Goal: Task Accomplishment & Management: Complete application form

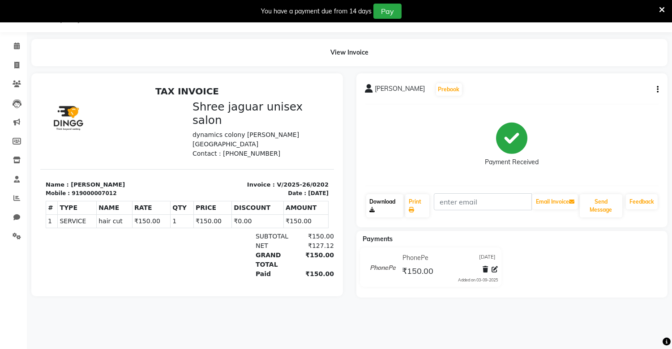
click at [383, 214] on link "Download" at bounding box center [384, 205] width 37 height 23
click at [18, 70] on span at bounding box center [17, 65] width 16 height 10
select select "service"
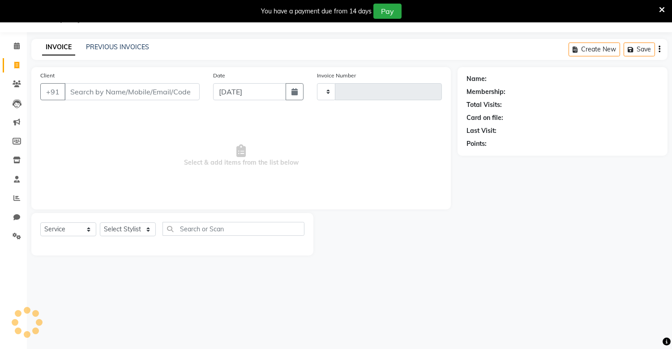
type input "0203"
select select "8688"
click at [87, 95] on input "Client" at bounding box center [131, 91] width 135 height 17
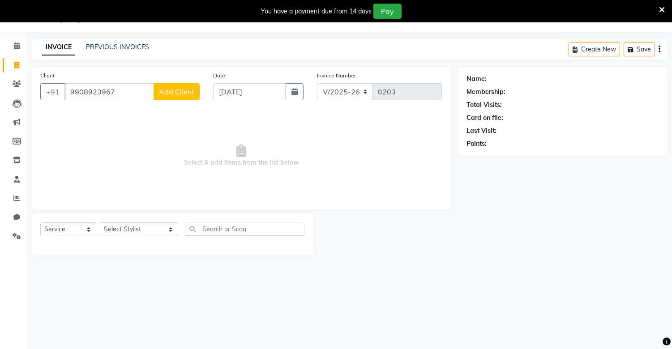
type input "9908923967"
click at [168, 88] on span "Add Client" at bounding box center [176, 91] width 35 height 9
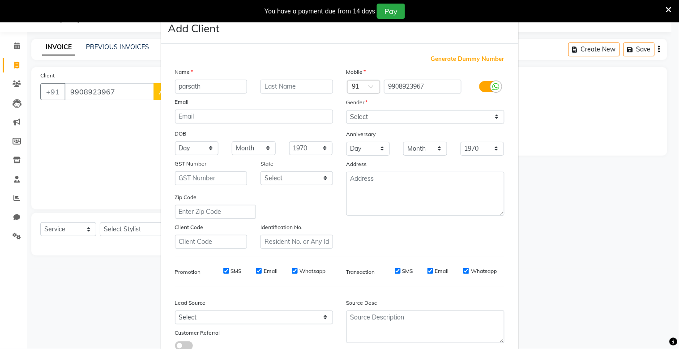
type input "parsath"
click at [280, 90] on input "text" at bounding box center [296, 87] width 72 height 14
type input "sir"
click at [453, 117] on select "Select [DEMOGRAPHIC_DATA] [DEMOGRAPHIC_DATA] Other Prefer Not To Say" at bounding box center [425, 117] width 158 height 14
select select "[DEMOGRAPHIC_DATA]"
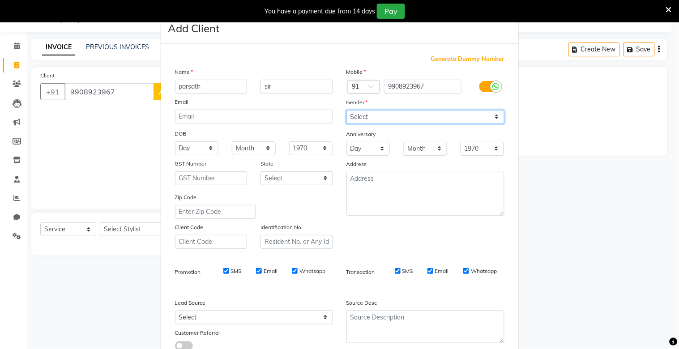
click at [346, 110] on select "Select [DEMOGRAPHIC_DATA] [DEMOGRAPHIC_DATA] Other Prefer Not To Say" at bounding box center [425, 117] width 158 height 14
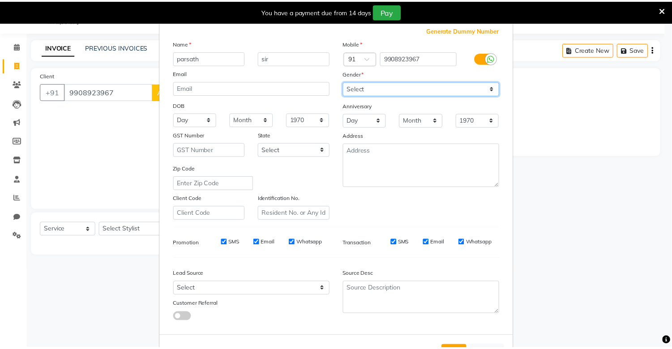
scroll to position [64, 0]
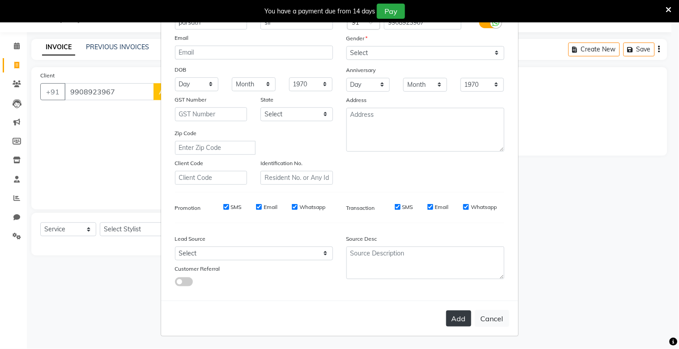
click at [449, 319] on button "Add" at bounding box center [458, 318] width 25 height 16
select select
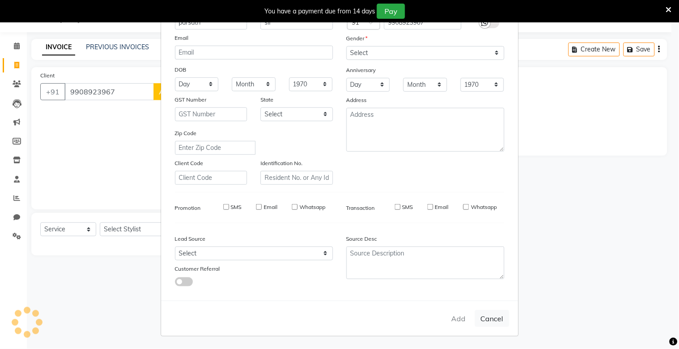
select select
checkbox input "false"
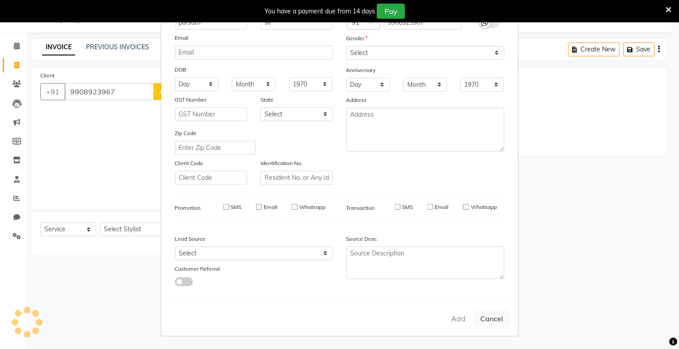
checkbox input "false"
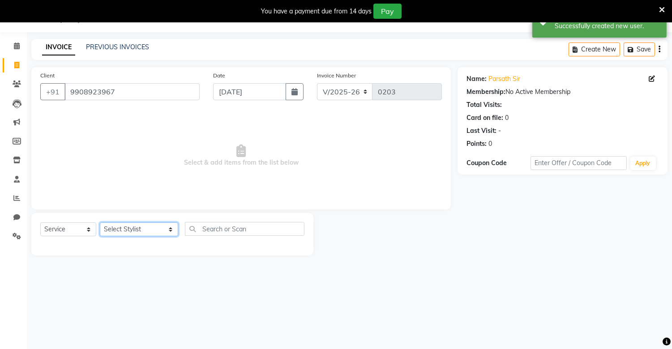
click at [145, 226] on select "Select Stylist alam [DEMOGRAPHIC_DATA] hair [PERSON_NAME] [DEMOGRAPHIC_DATA] ha…" at bounding box center [139, 229] width 78 height 14
select select "88619"
click at [100, 223] on select "Select Stylist alam [DEMOGRAPHIC_DATA] hair [PERSON_NAME] [DEMOGRAPHIC_DATA] ha…" at bounding box center [139, 229] width 78 height 14
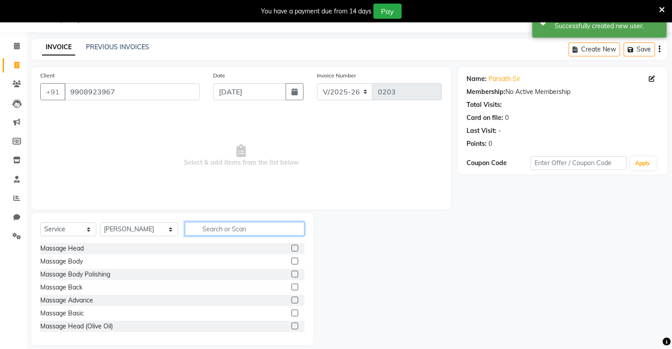
click at [206, 227] on input "text" at bounding box center [244, 229] width 119 height 14
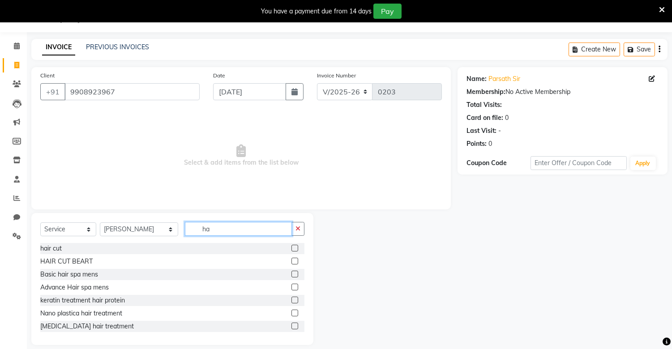
type input "ha"
click at [291, 247] on label at bounding box center [294, 248] width 7 height 7
click at [291, 247] on input "checkbox" at bounding box center [294, 249] width 6 height 6
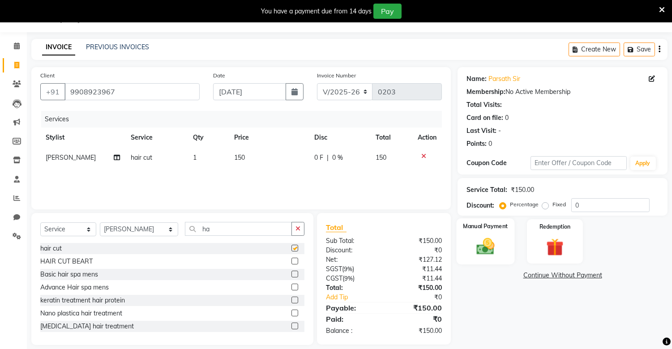
checkbox input "false"
click at [486, 244] on img at bounding box center [486, 246] width 30 height 21
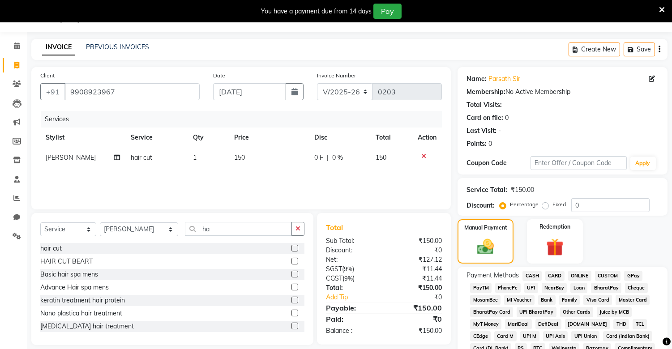
click at [504, 288] on span "PhonePe" at bounding box center [508, 288] width 26 height 10
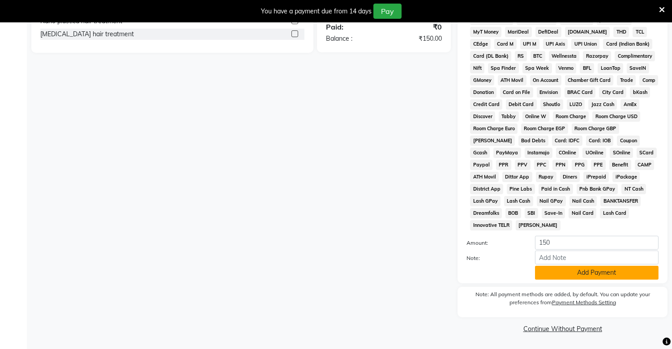
click at [590, 270] on button "Add Payment" at bounding box center [596, 273] width 123 height 14
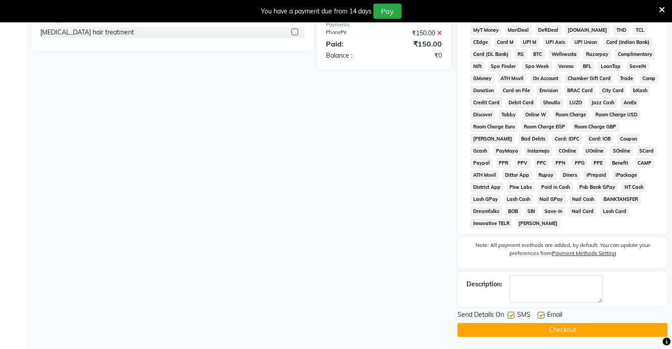
click at [498, 329] on button "Checkout" at bounding box center [562, 330] width 210 height 14
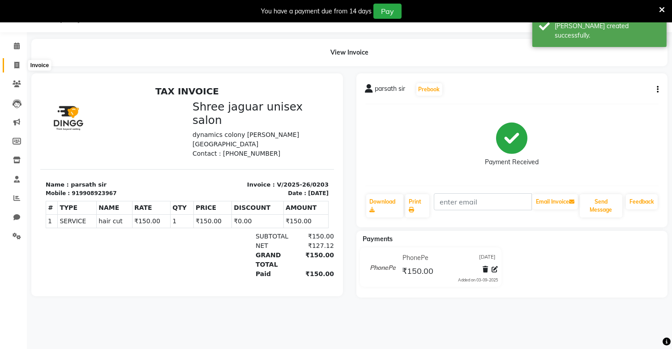
click at [17, 61] on span at bounding box center [17, 65] width 16 height 10
select select "service"
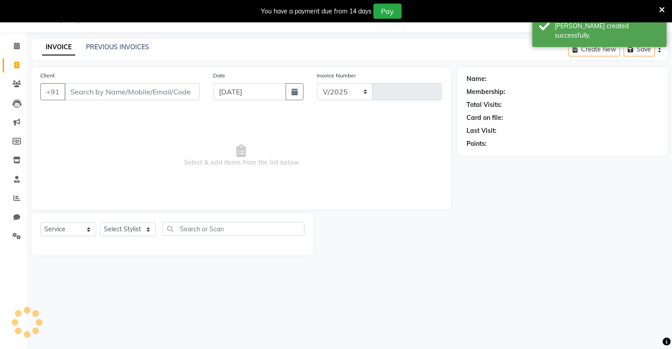
select select "8688"
type input "0204"
click at [106, 96] on input "Client" at bounding box center [131, 91] width 135 height 17
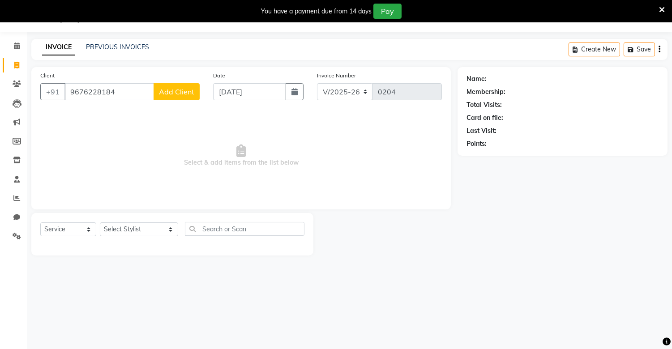
type input "9676228184"
click at [175, 94] on span "Add Client" at bounding box center [176, 91] width 35 height 9
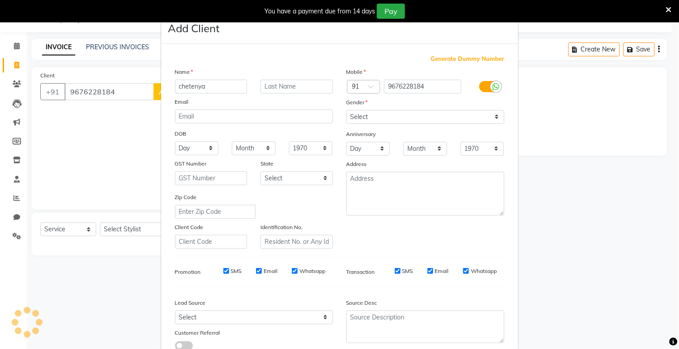
type input "chetenya"
click at [270, 84] on input "text" at bounding box center [296, 87] width 72 height 14
type input "sir"
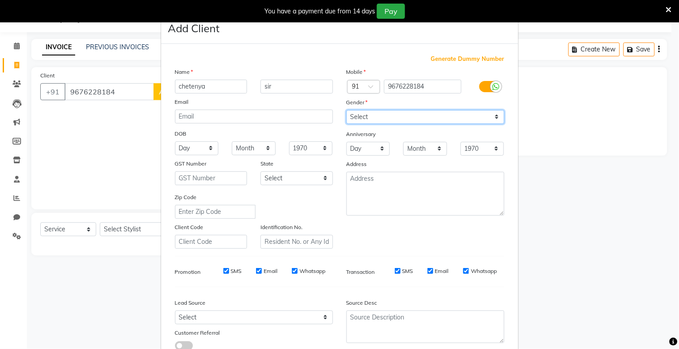
click at [400, 111] on select "Select [DEMOGRAPHIC_DATA] [DEMOGRAPHIC_DATA] Other Prefer Not To Say" at bounding box center [425, 117] width 158 height 14
select select "[DEMOGRAPHIC_DATA]"
click at [346, 110] on select "Select [DEMOGRAPHIC_DATA] [DEMOGRAPHIC_DATA] Other Prefer Not To Say" at bounding box center [425, 117] width 158 height 14
click at [143, 229] on ngb-modal-window "Add Client Generate Dummy Number Name [GEOGRAPHIC_DATA] sir Email DOB Day 01 02…" at bounding box center [339, 174] width 679 height 349
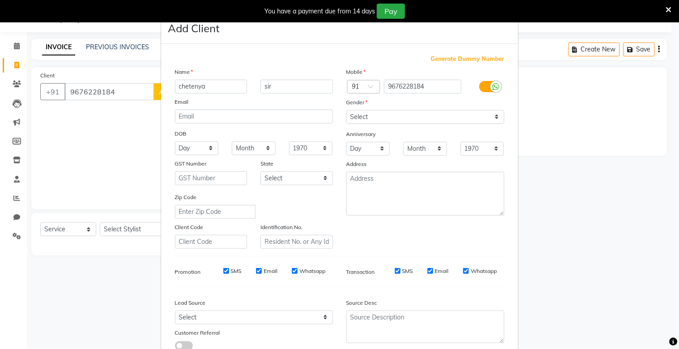
click at [146, 229] on ngb-modal-window "Add Client Generate Dummy Number Name [GEOGRAPHIC_DATA] sir Email DOB Day 01 02…" at bounding box center [339, 174] width 679 height 349
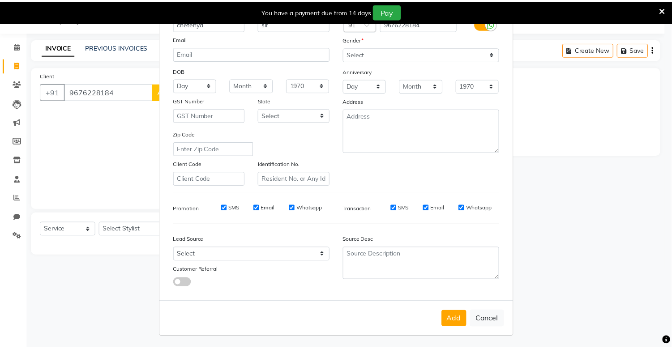
scroll to position [64, 0]
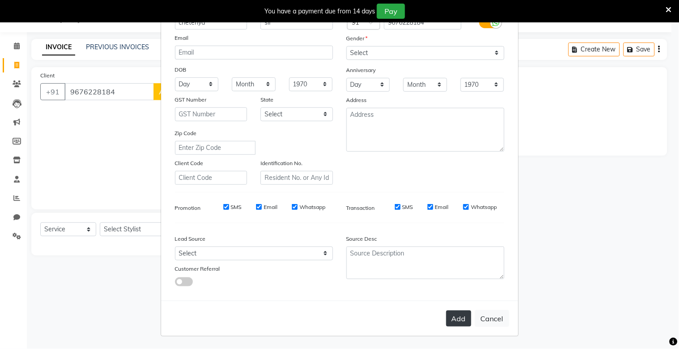
click at [455, 323] on button "Add" at bounding box center [458, 318] width 25 height 16
select select
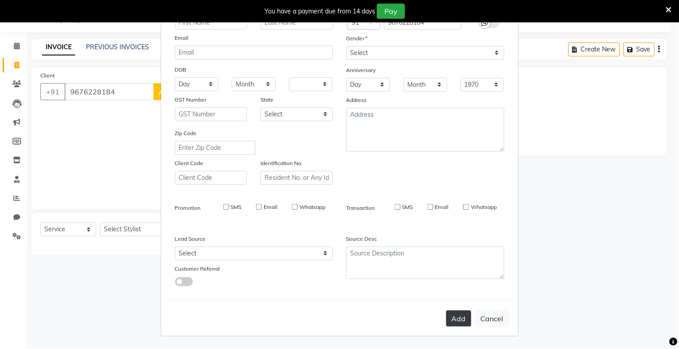
select select
checkbox input "false"
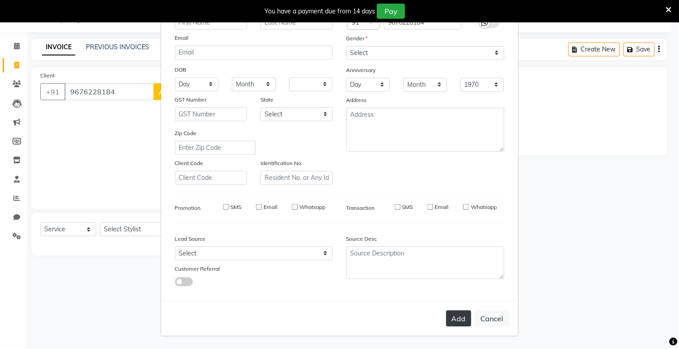
checkbox input "false"
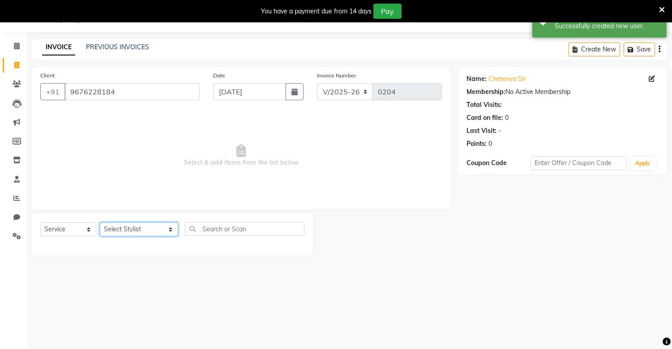
click at [145, 231] on select "Select Stylist alam [DEMOGRAPHIC_DATA] hair [PERSON_NAME] [DEMOGRAPHIC_DATA] ha…" at bounding box center [139, 229] width 78 height 14
select select "89412"
click at [100, 223] on select "Select Stylist alam [DEMOGRAPHIC_DATA] hair [PERSON_NAME] [DEMOGRAPHIC_DATA] ha…" at bounding box center [139, 229] width 78 height 14
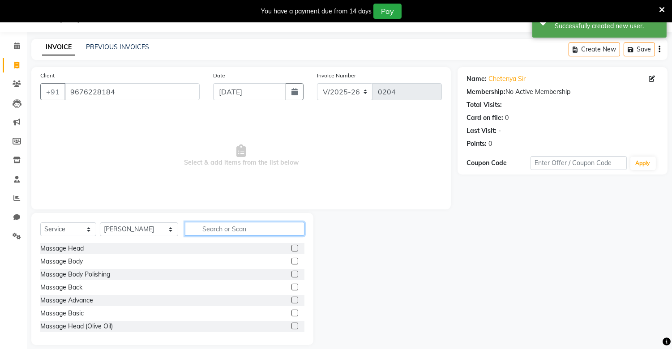
click at [212, 234] on input "text" at bounding box center [244, 229] width 119 height 14
type input "hai"
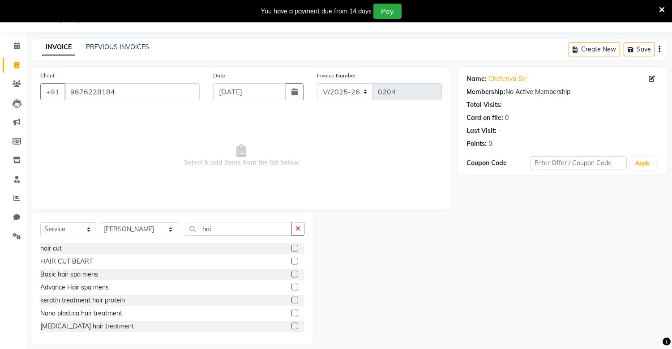
click at [291, 243] on div at bounding box center [297, 248] width 13 height 11
click at [291, 250] on label at bounding box center [294, 248] width 7 height 7
click at [291, 250] on input "checkbox" at bounding box center [294, 249] width 6 height 6
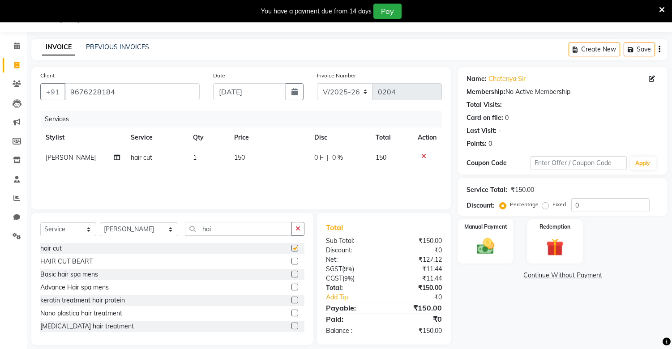
click at [291, 250] on label at bounding box center [294, 248] width 7 height 7
click at [291, 250] on input "checkbox" at bounding box center [294, 249] width 6 height 6
checkbox input "false"
click at [242, 152] on td "150" at bounding box center [269, 158] width 80 height 20
select select "89412"
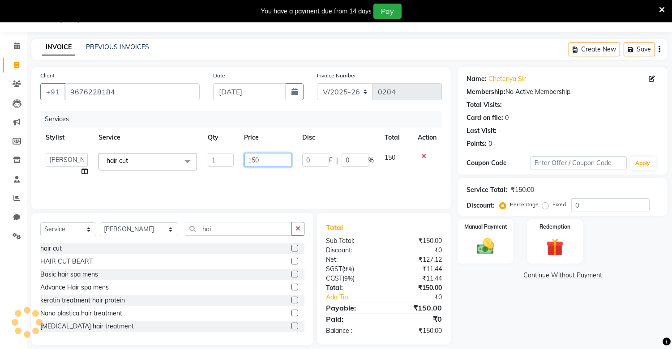
click at [266, 163] on input "150" at bounding box center [267, 160] width 47 height 14
type input "120"
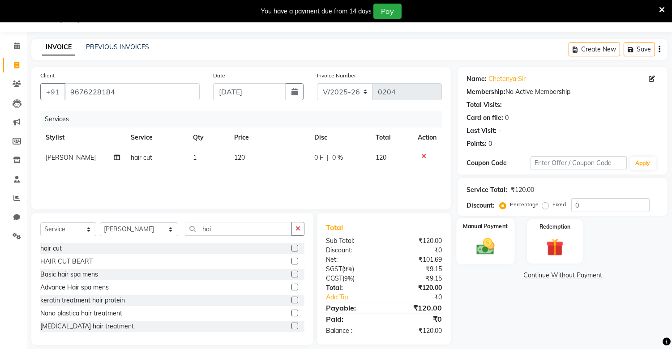
click at [480, 238] on img at bounding box center [486, 246] width 30 height 21
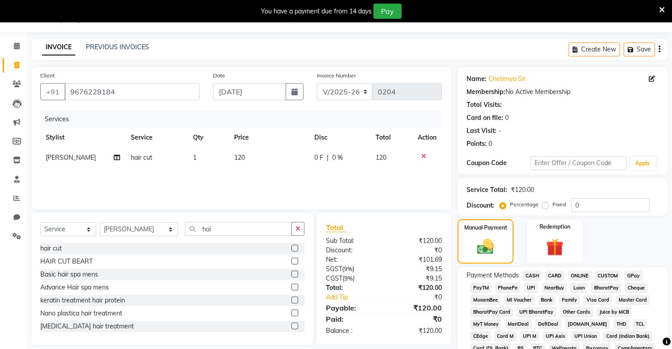
click at [509, 286] on span "PhonePe" at bounding box center [508, 288] width 26 height 10
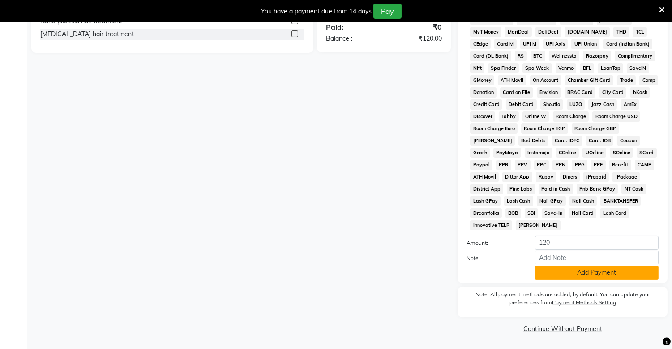
click at [559, 273] on button "Add Payment" at bounding box center [596, 273] width 123 height 14
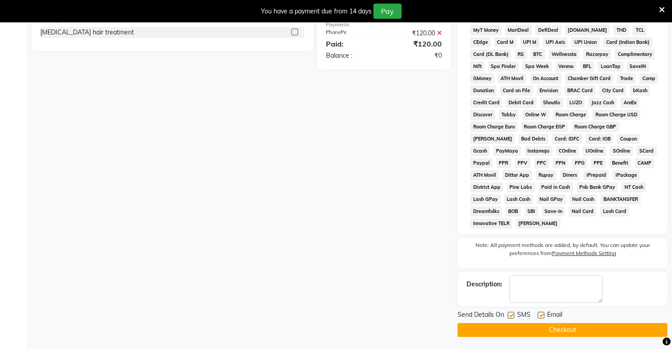
click at [512, 333] on button "Checkout" at bounding box center [562, 330] width 210 height 14
